Goal: Task Accomplishment & Management: Manage account settings

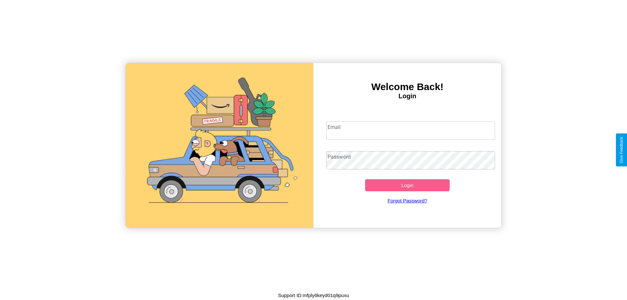
click at [411, 130] on input "Email" at bounding box center [410, 131] width 169 height 18
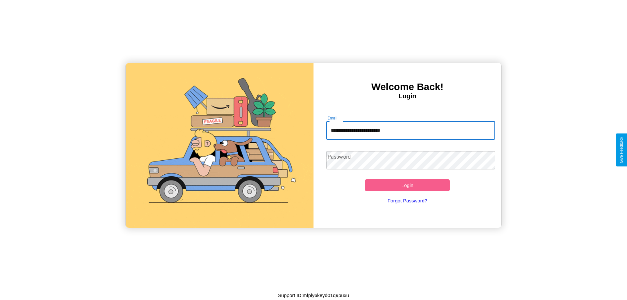
type input "**********"
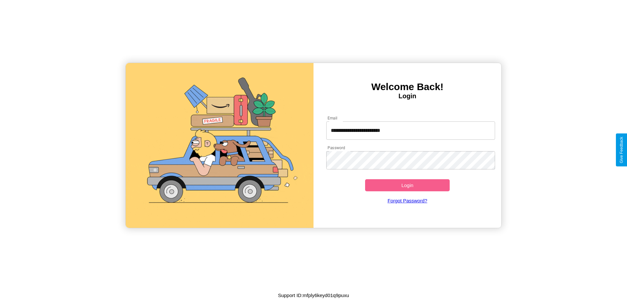
click at [408, 185] on button "Login" at bounding box center [407, 185] width 85 height 12
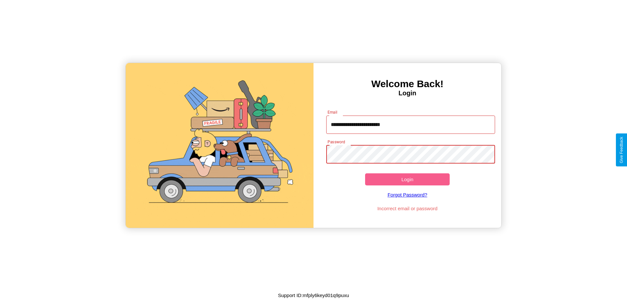
click at [408, 179] on button "Login" at bounding box center [407, 180] width 85 height 12
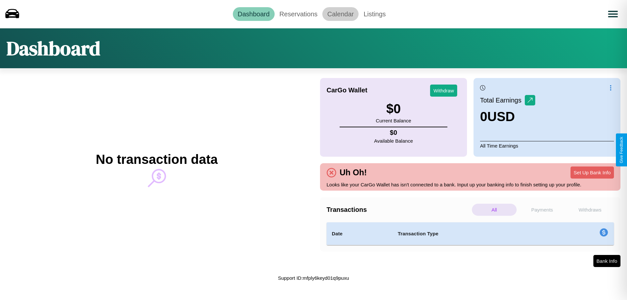
click at [341, 14] on link "Calendar" at bounding box center [341, 14] width 36 height 14
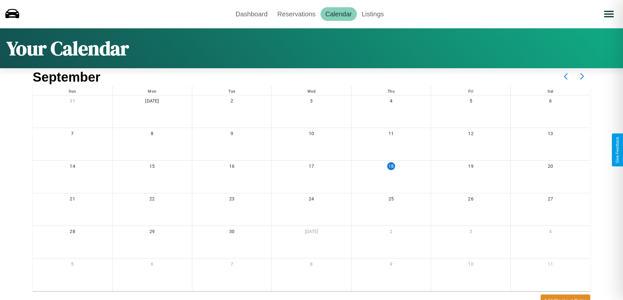
click at [582, 76] on icon at bounding box center [582, 76] width 16 height 16
click at [296, 14] on link "Reservations" at bounding box center [296, 14] width 48 height 14
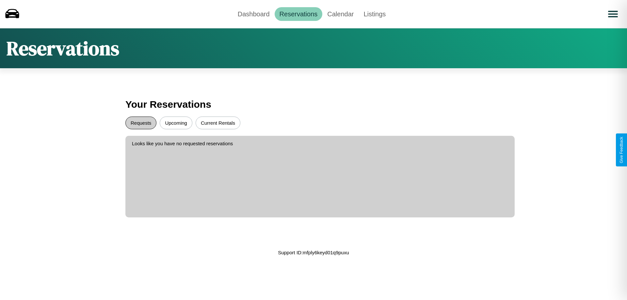
click at [141, 123] on button "Requests" at bounding box center [140, 123] width 31 height 13
click at [218, 123] on button "Current Rentals" at bounding box center [218, 123] width 45 height 13
